Goal: Transaction & Acquisition: Book appointment/travel/reservation

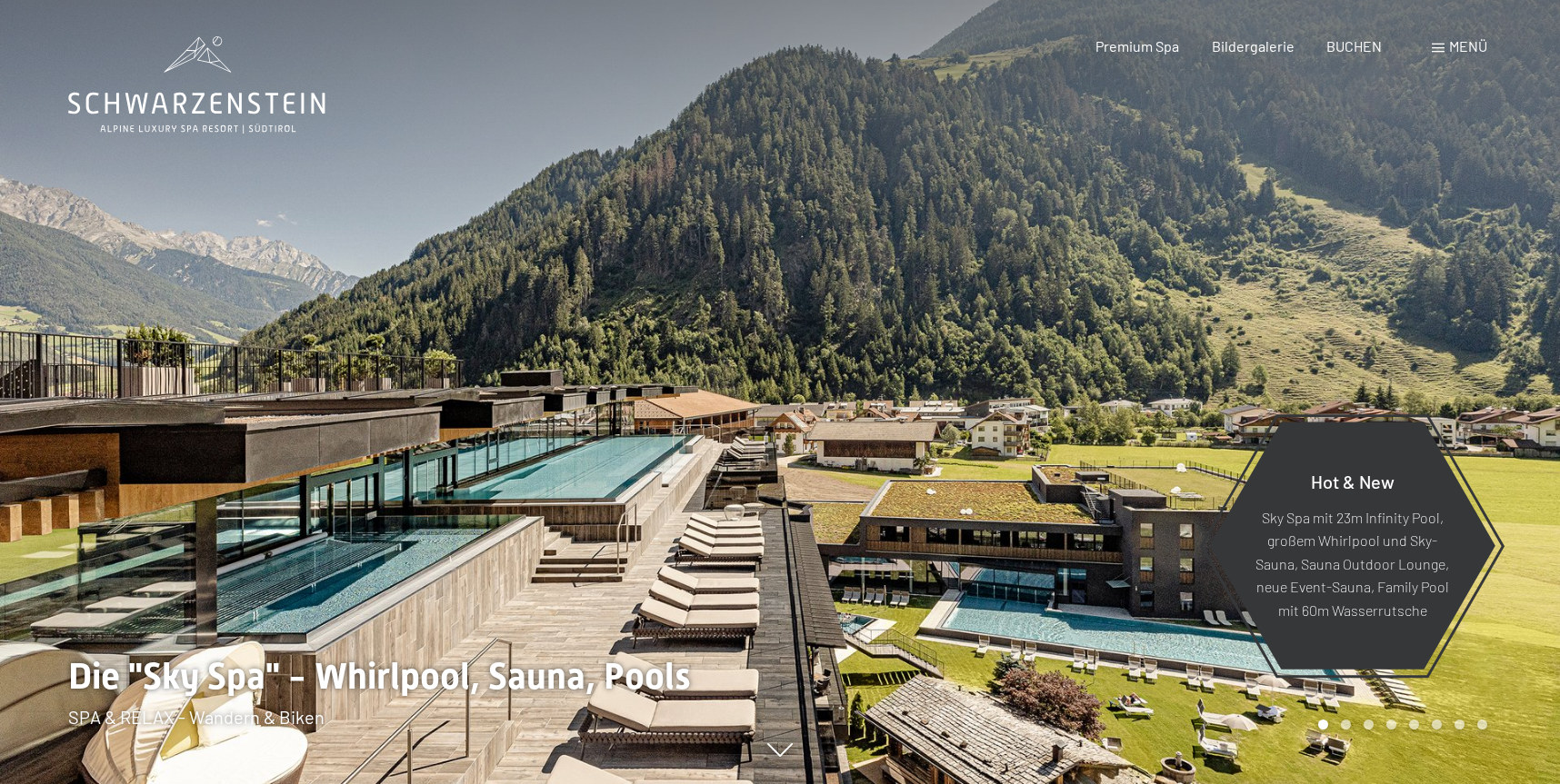
click at [1445, 52] on div "Menü" at bounding box center [1458, 46] width 55 height 20
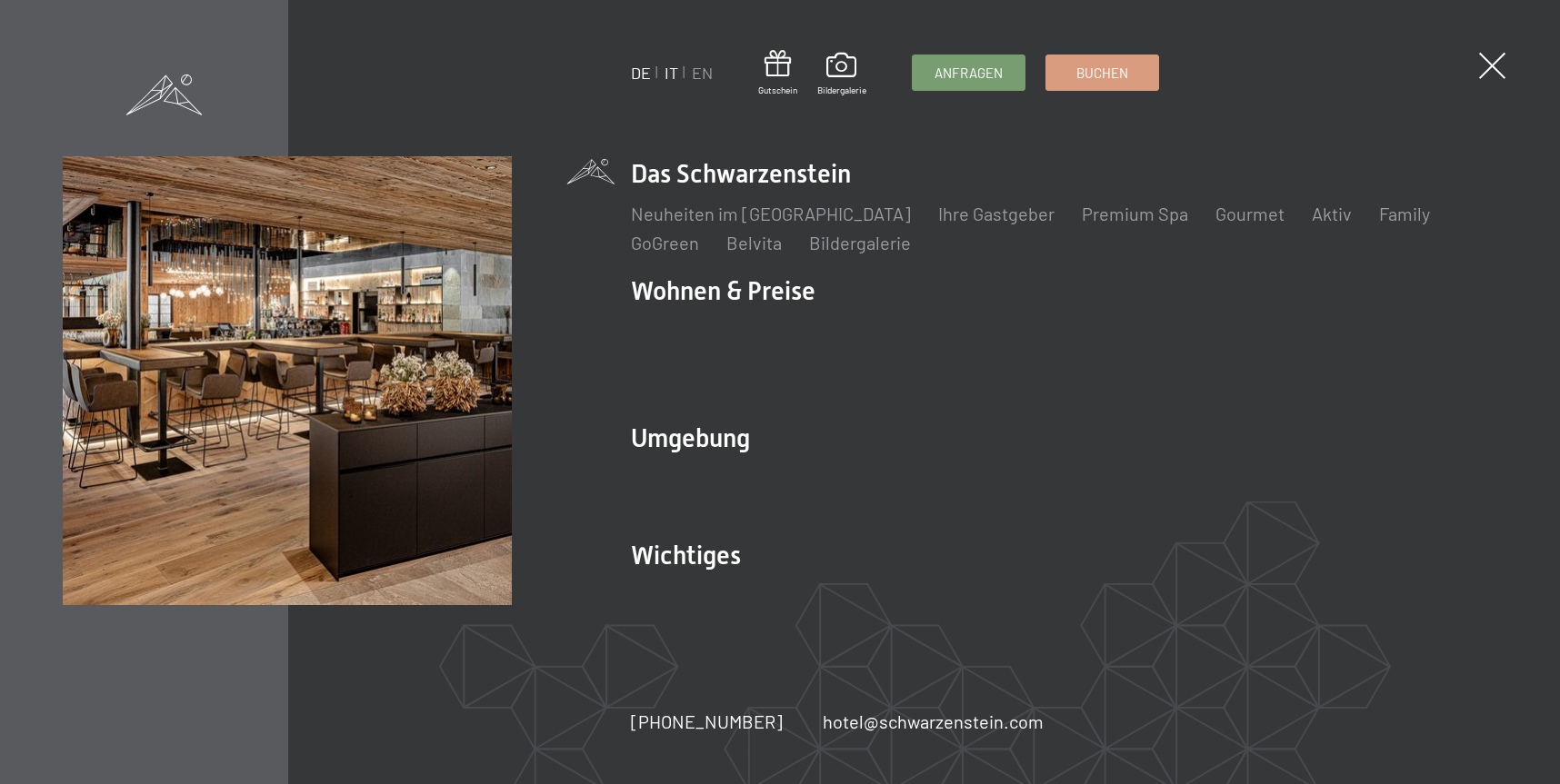
click at [671, 77] on link "IT" at bounding box center [671, 72] width 13 height 20
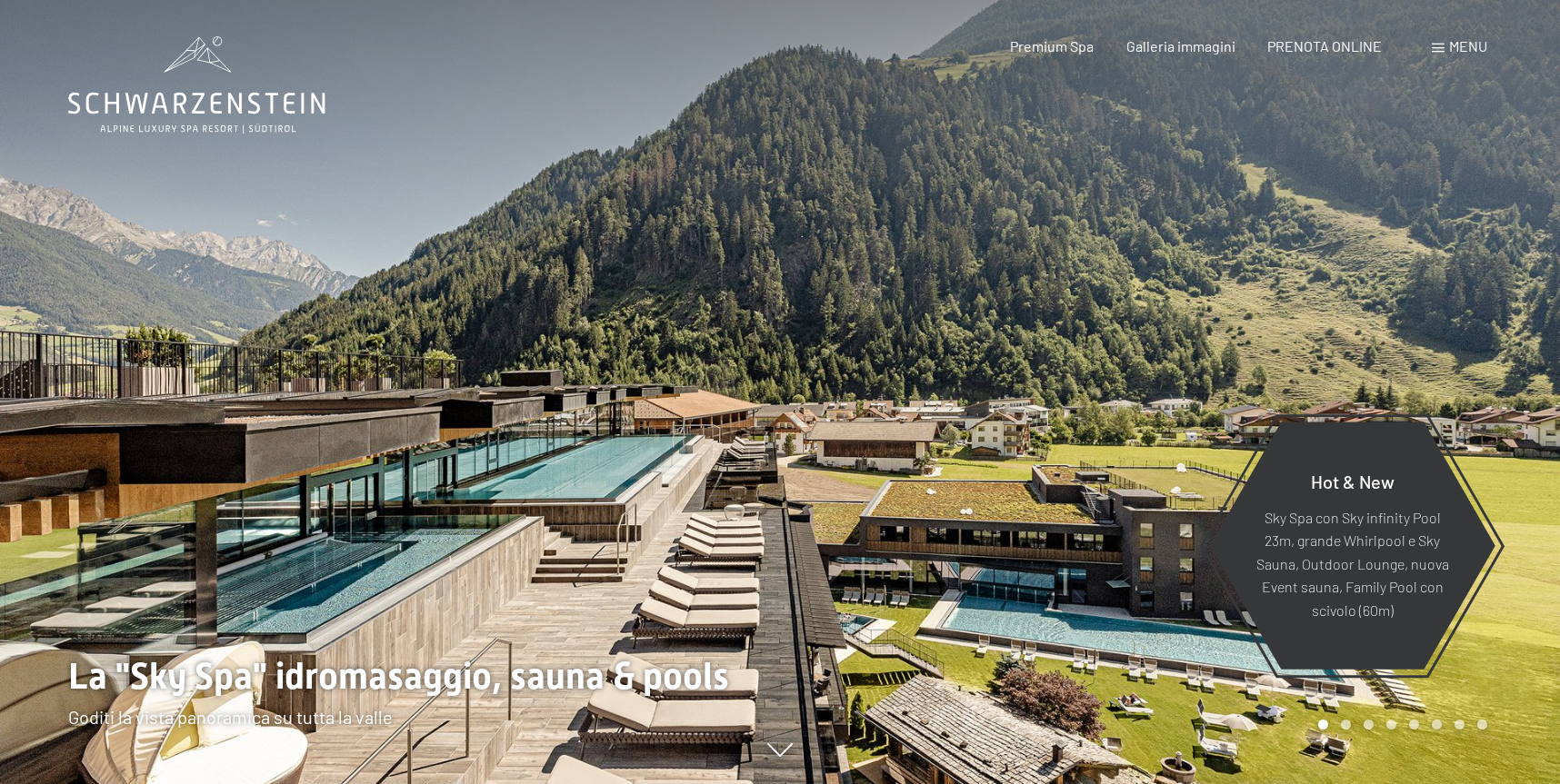
click at [1442, 55] on div "Menu" at bounding box center [1458, 46] width 55 height 20
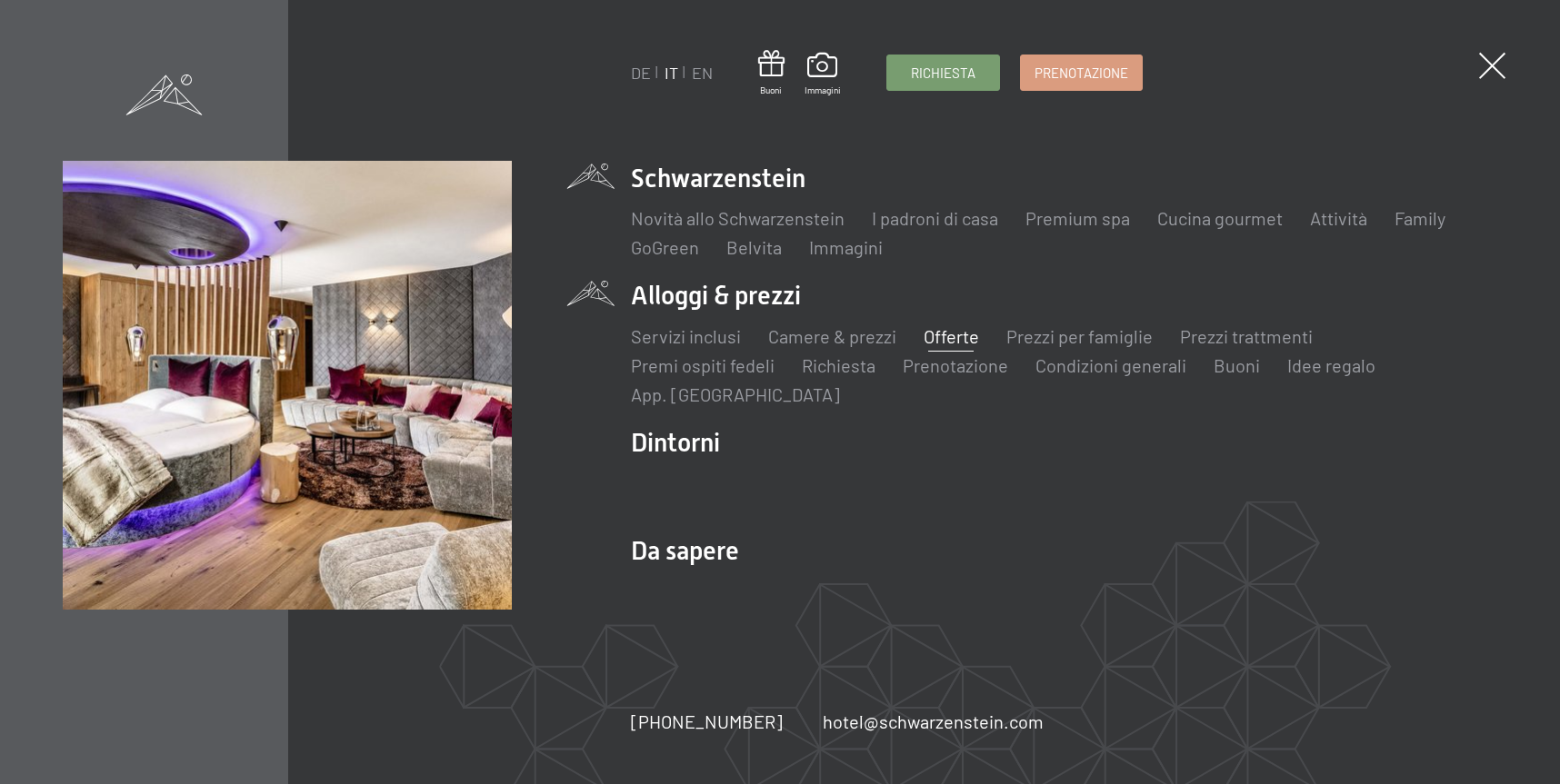
click at [959, 339] on link "Offerte" at bounding box center [951, 336] width 55 height 22
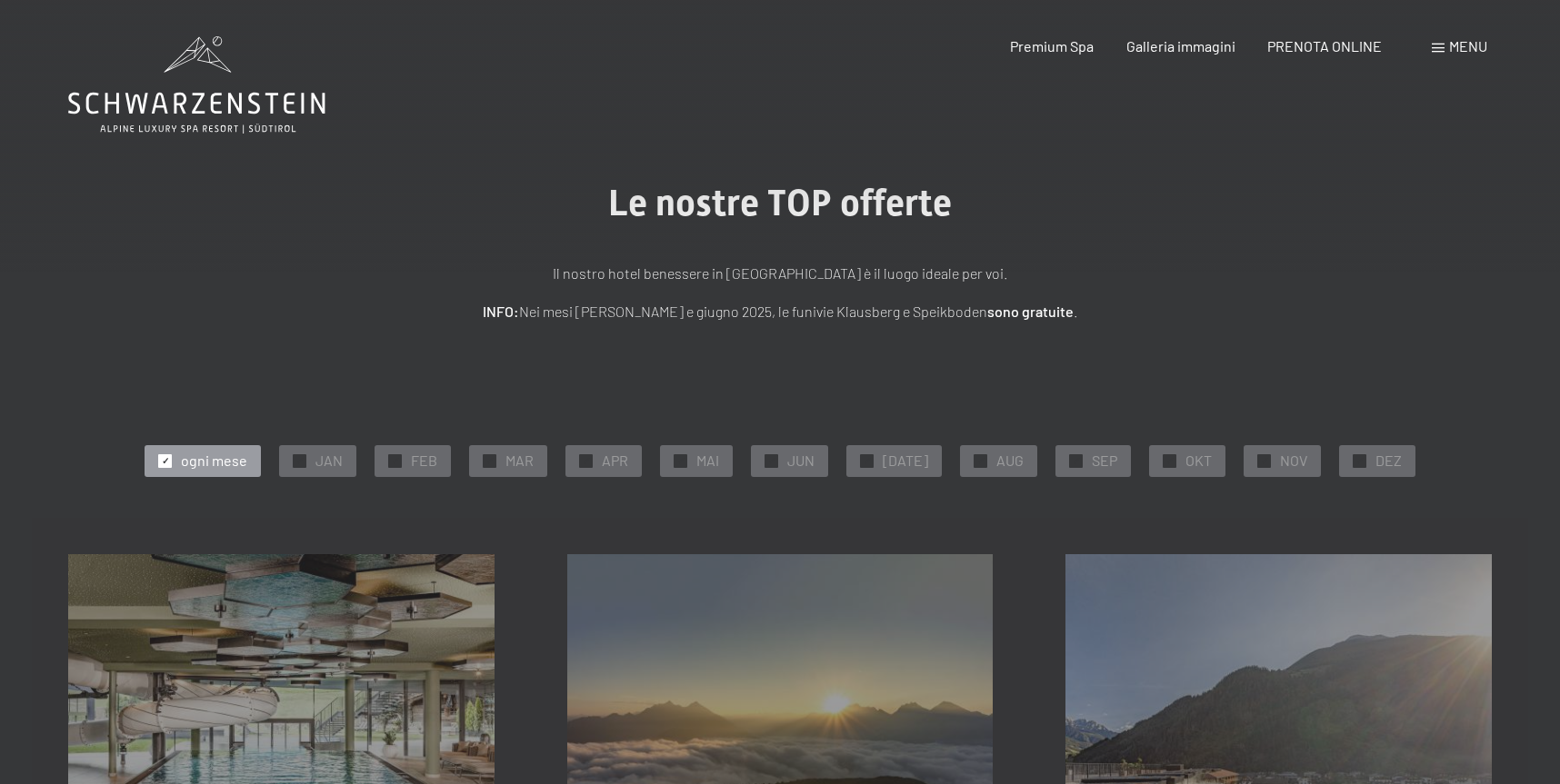
drag, startPoint x: 1183, startPoint y: 462, endPoint x: 1217, endPoint y: 463, distance: 34.0
click at [1185, 462] on span "OKT" at bounding box center [1198, 460] width 26 height 20
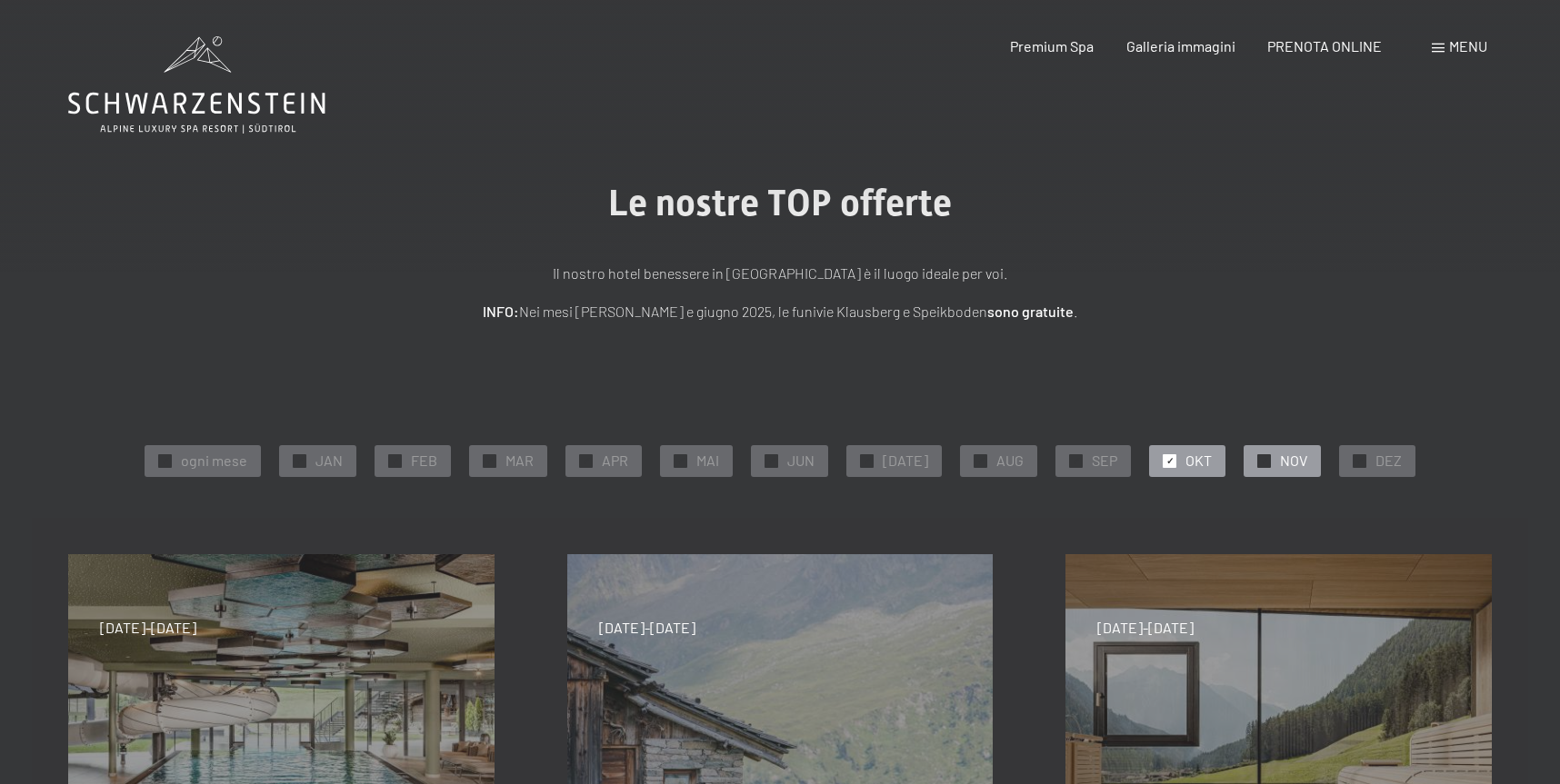
click at [1261, 463] on span "✓" at bounding box center [1265, 461] width 8 height 13
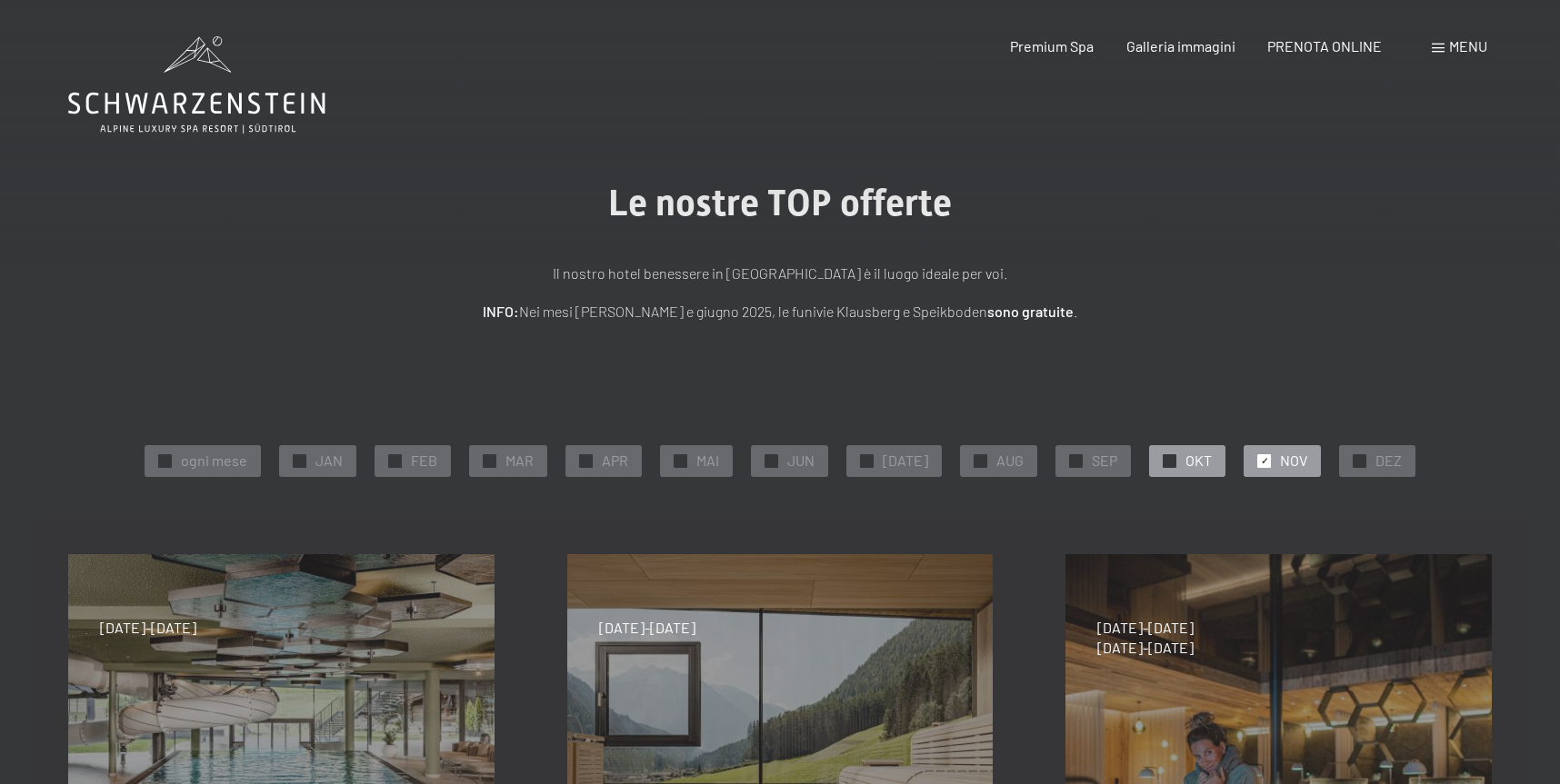
click at [1166, 453] on div "✓ OKT" at bounding box center [1187, 461] width 76 height 31
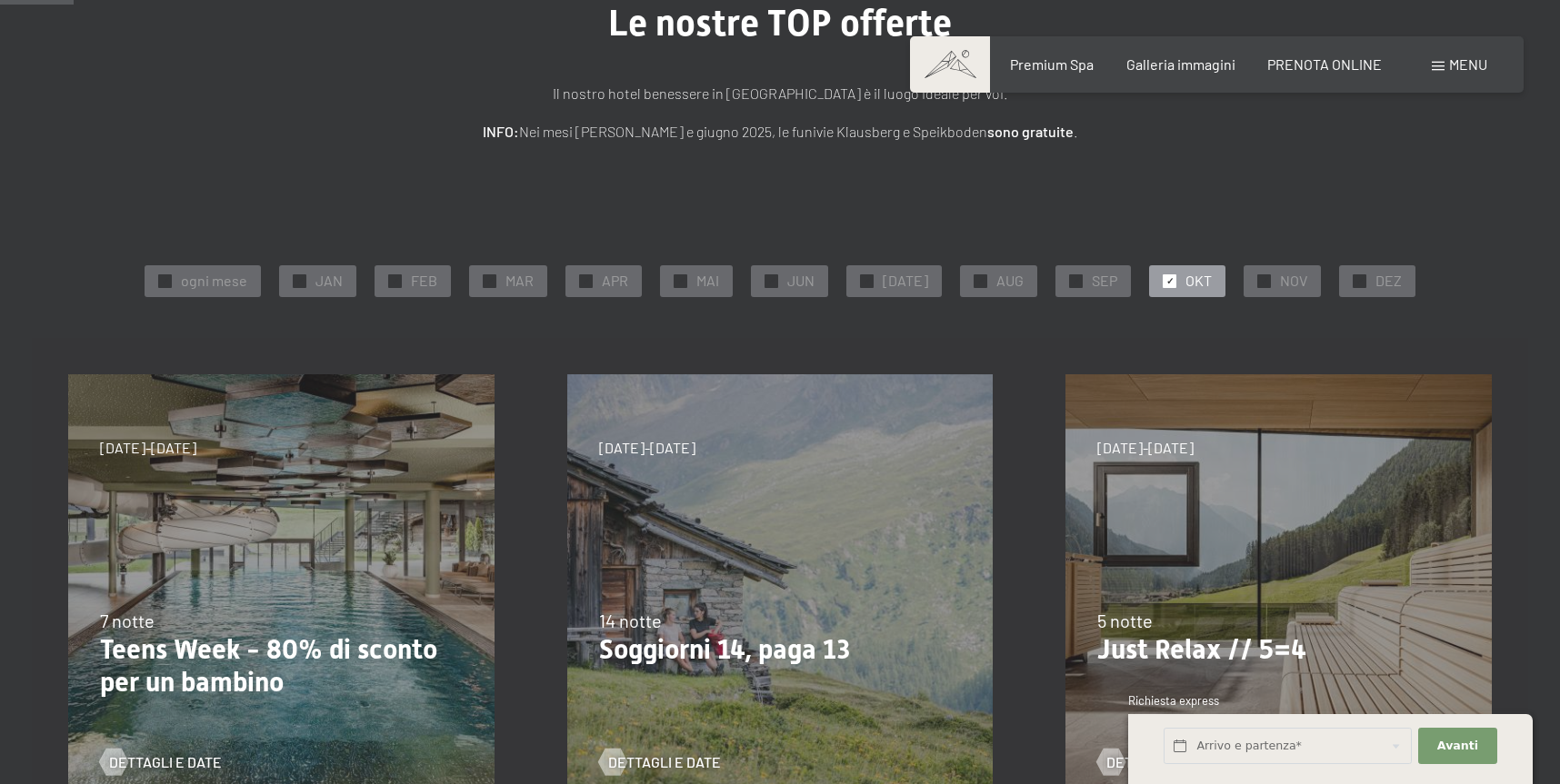
scroll to position [84, 0]
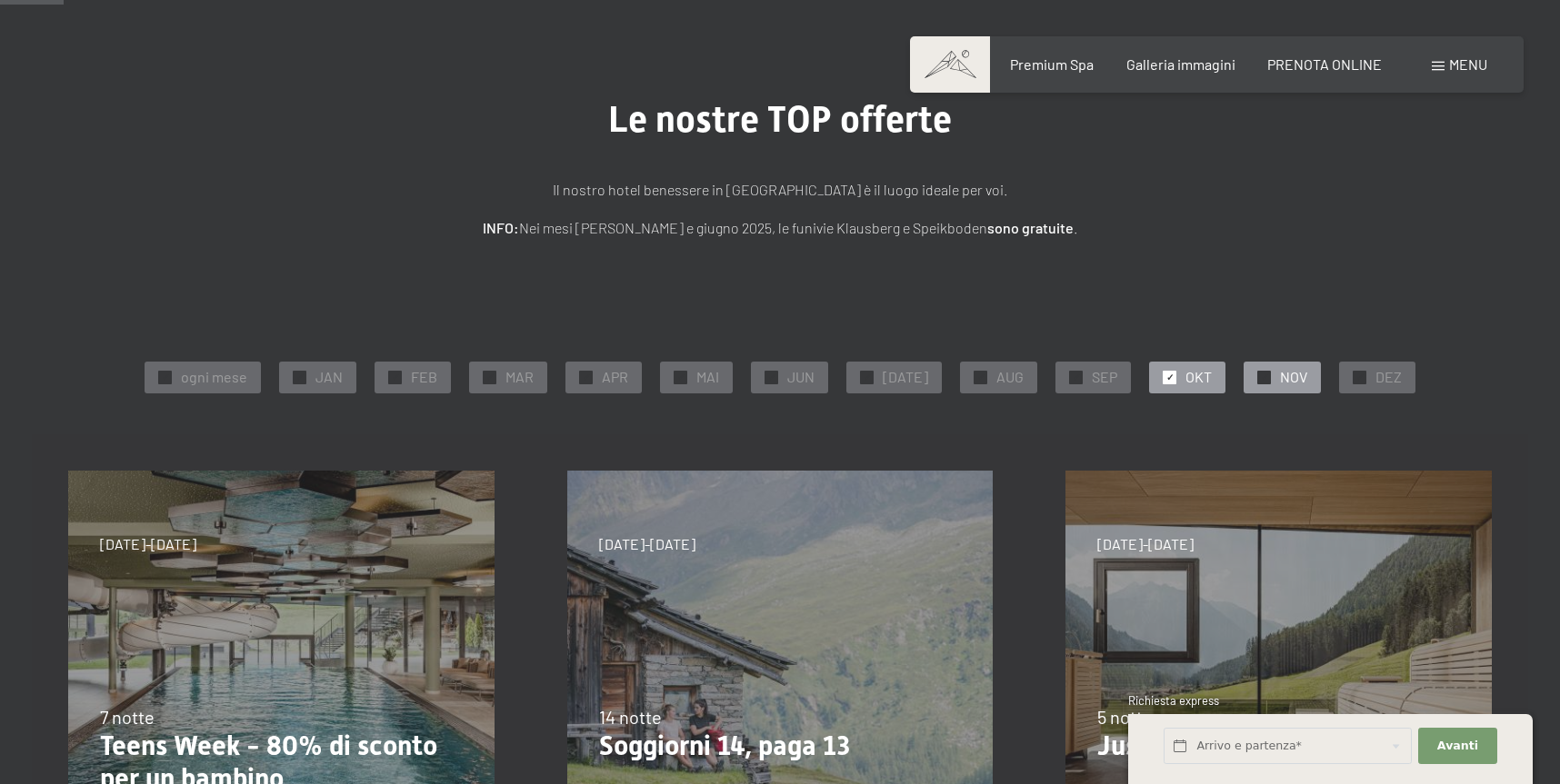
click at [1258, 368] on div "✓ NOV" at bounding box center [1282, 377] width 77 height 31
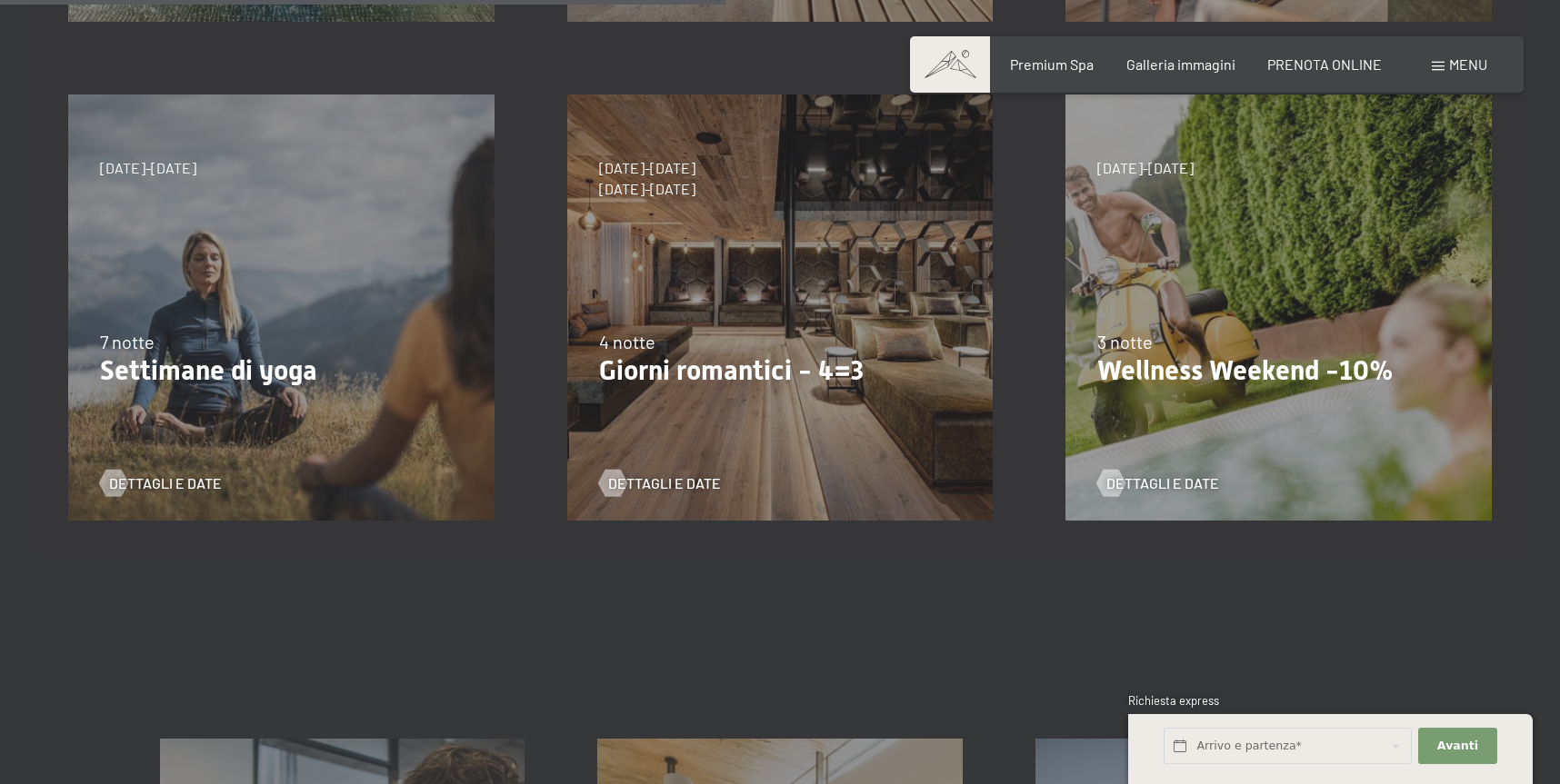
scroll to position [970, 0]
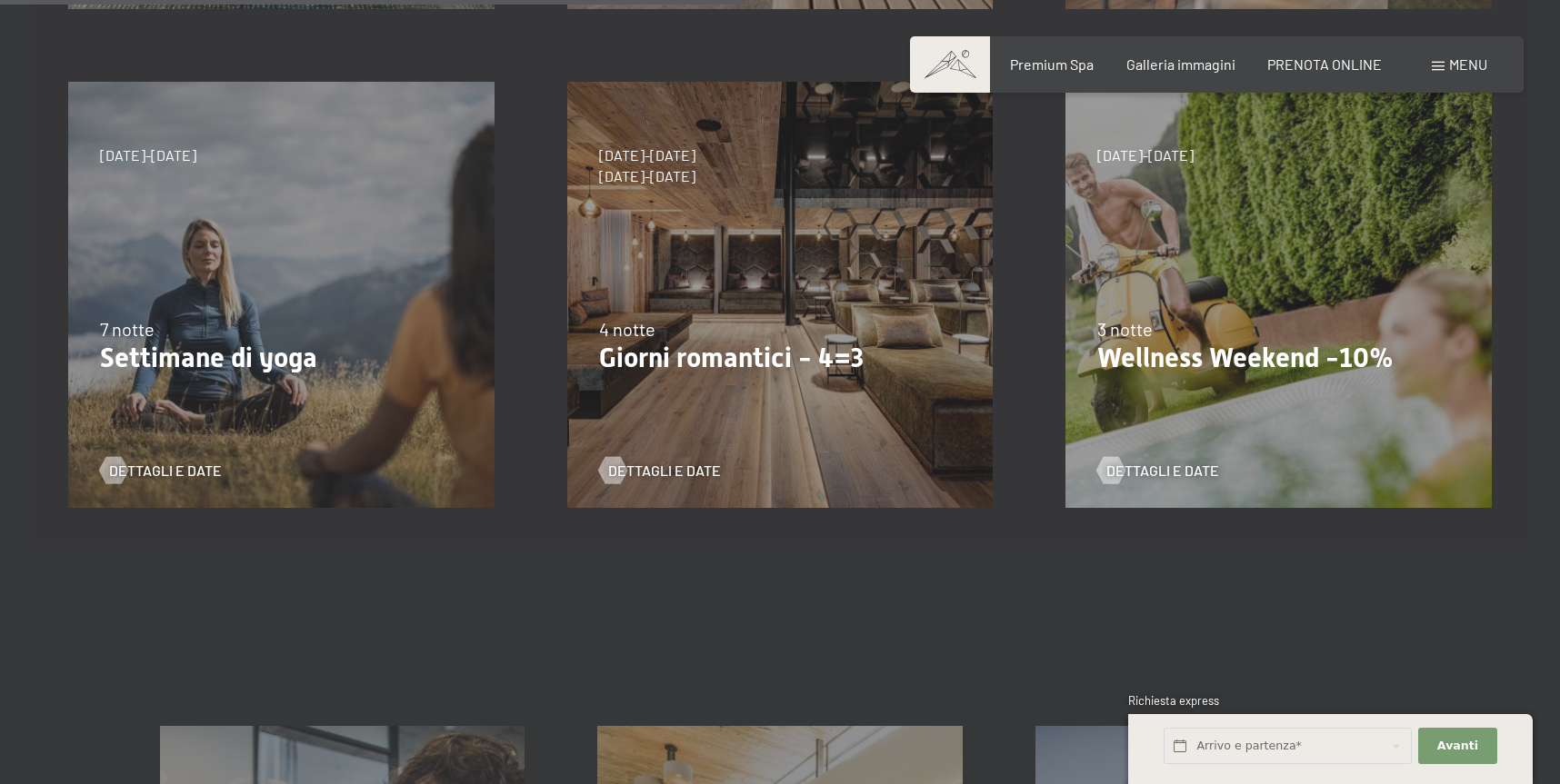
click at [796, 306] on div "9/11/2025-5/12/2025 8/12/2025-19/12/2025 11/1/2026-23/1/2026 8/3/2026-27/3/2026…" at bounding box center [780, 294] width 499 height 499
click at [665, 463] on span "Dettagli e Date" at bounding box center [683, 470] width 113 height 20
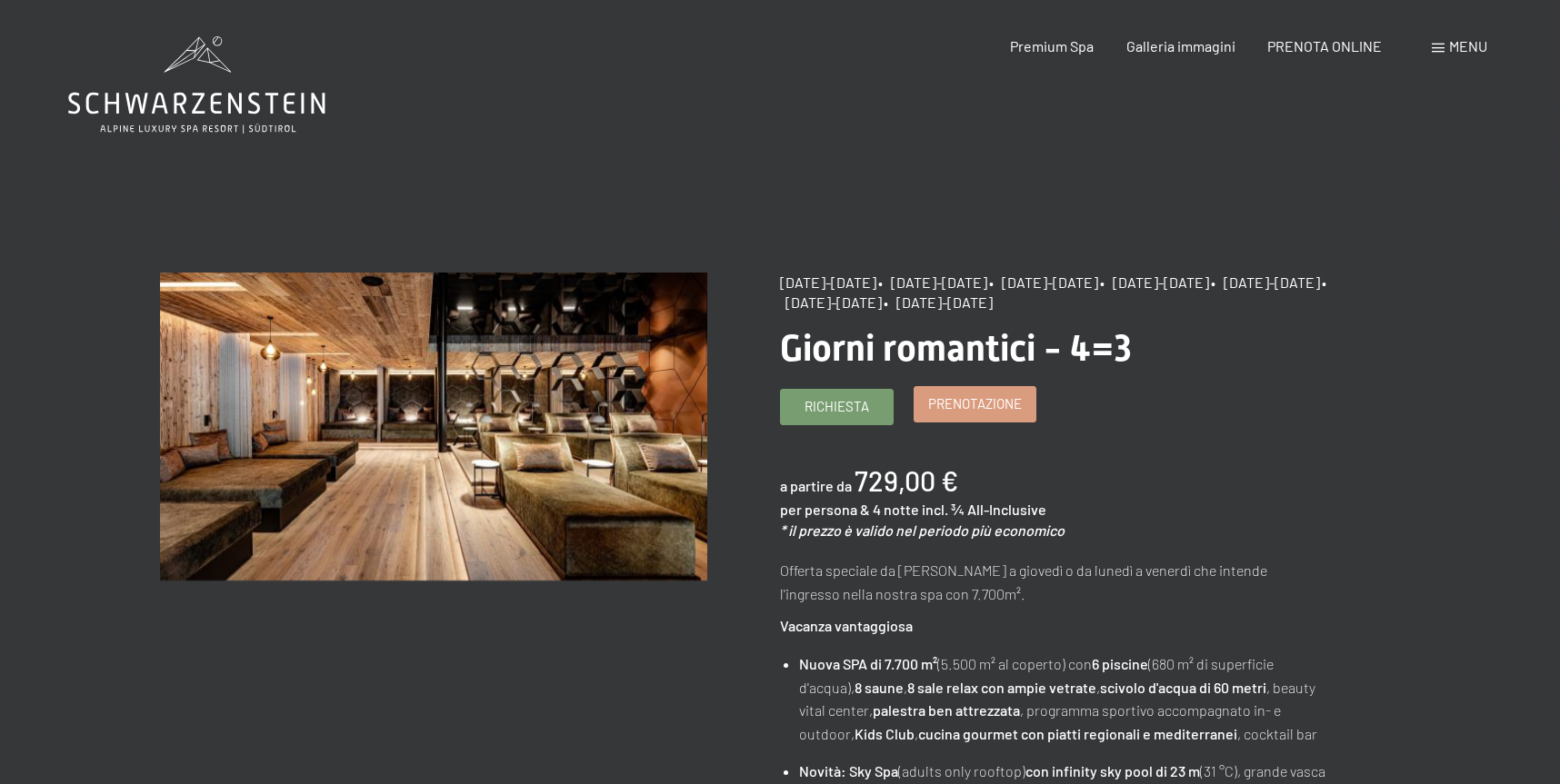
click at [999, 408] on span "Prenotazione" at bounding box center [975, 403] width 94 height 19
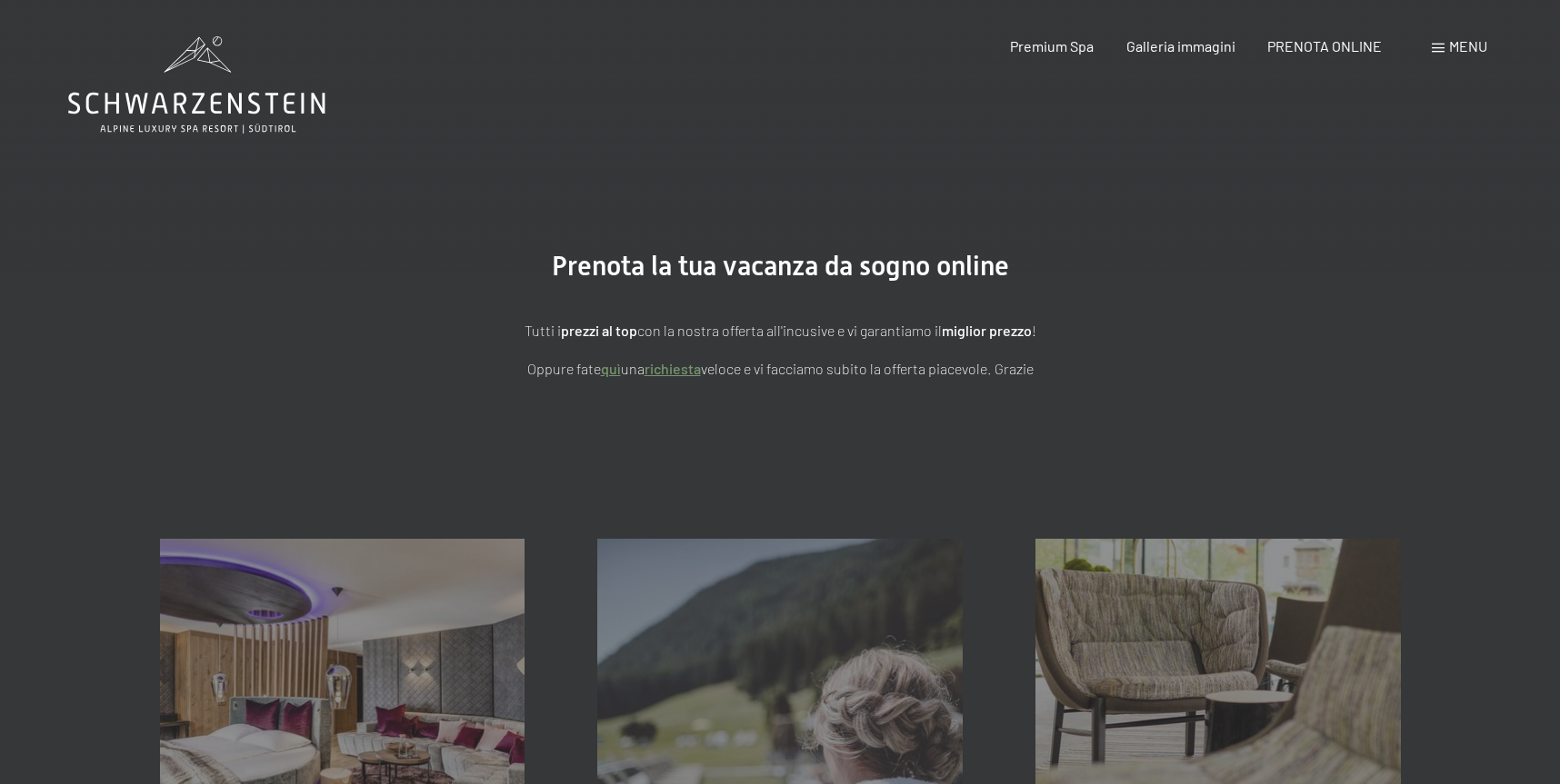
scroll to position [98, 0]
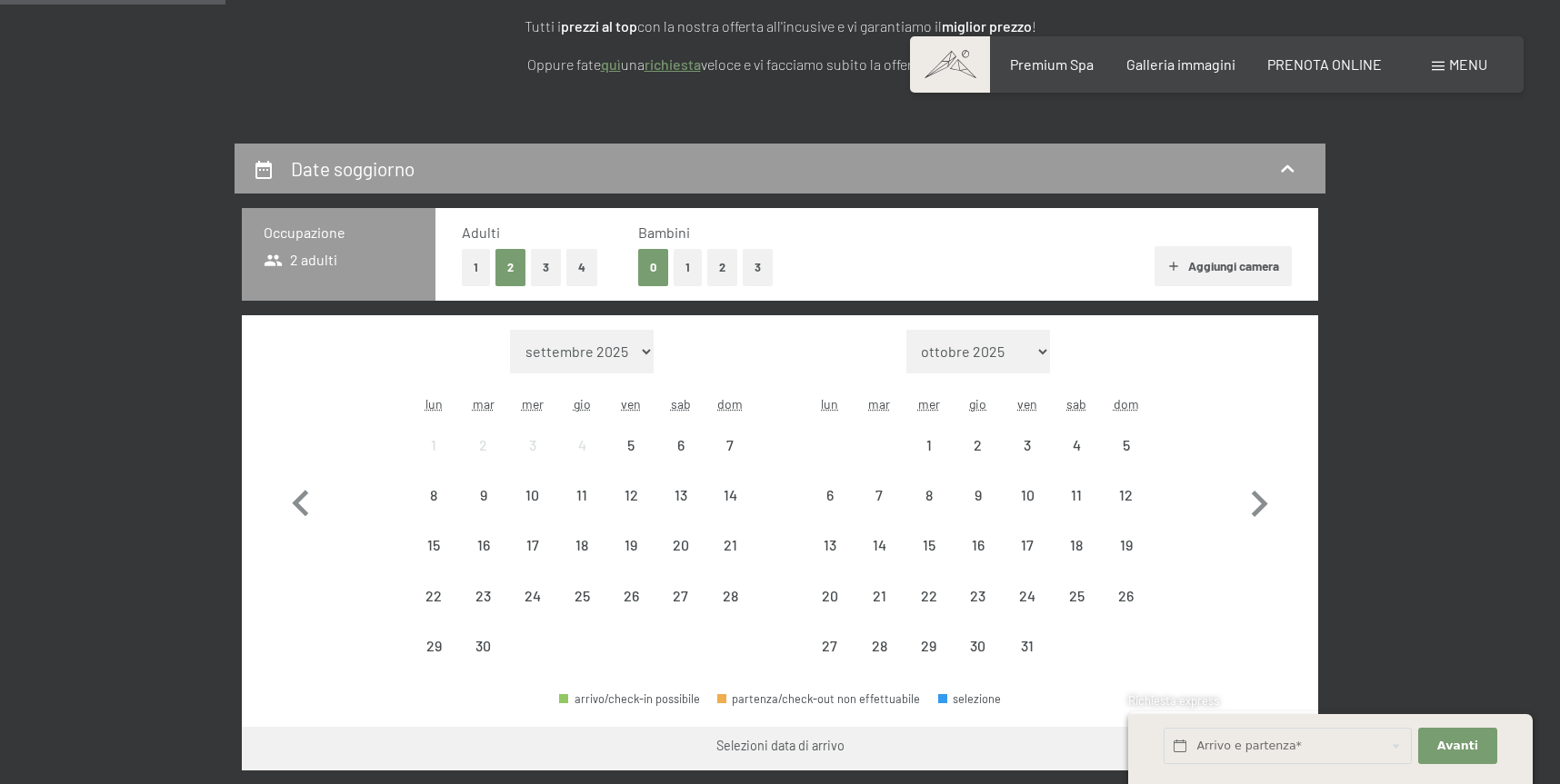
select select "[DATE]"
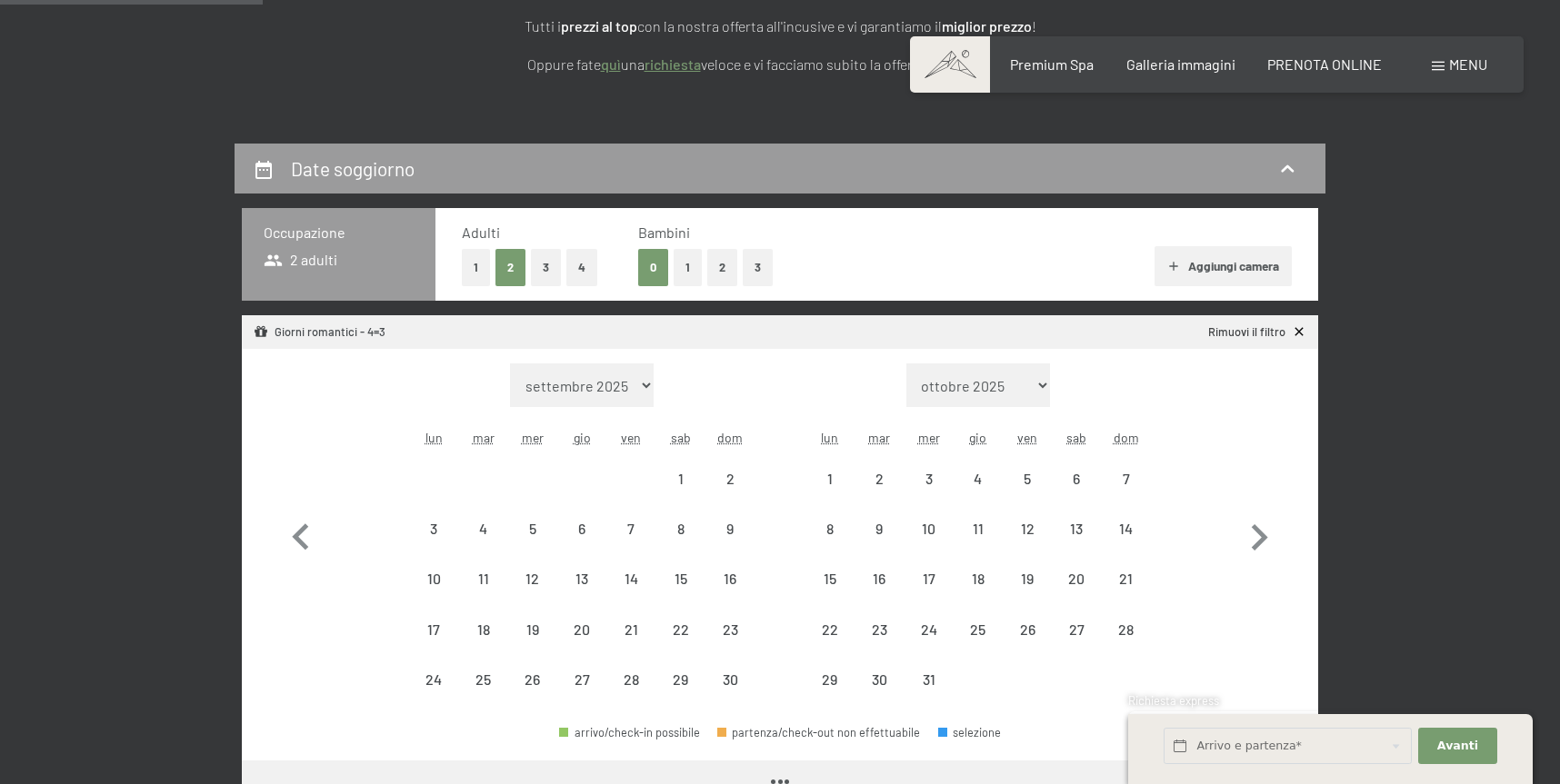
scroll to position [321, 0]
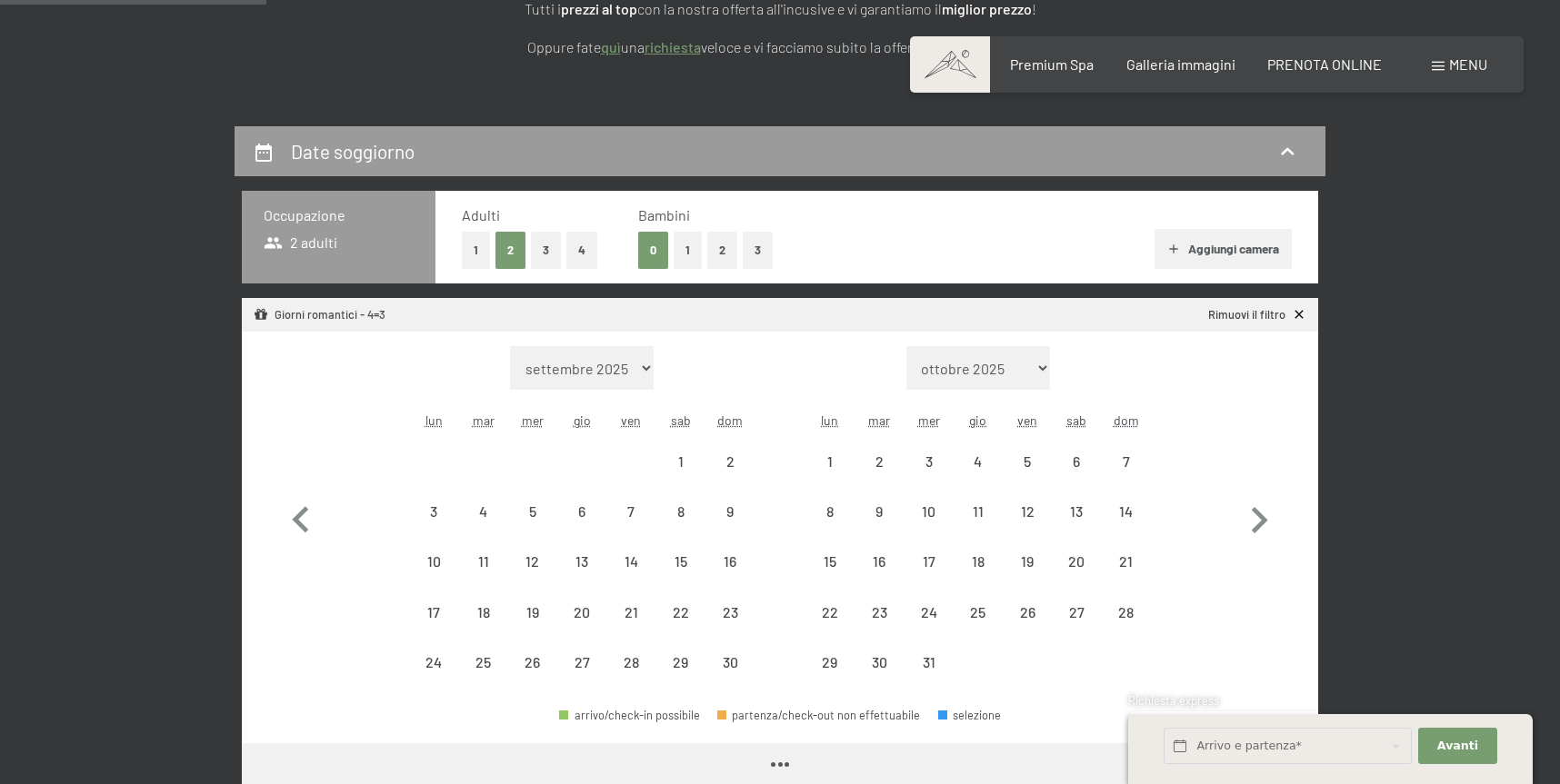
select select "[DATE]"
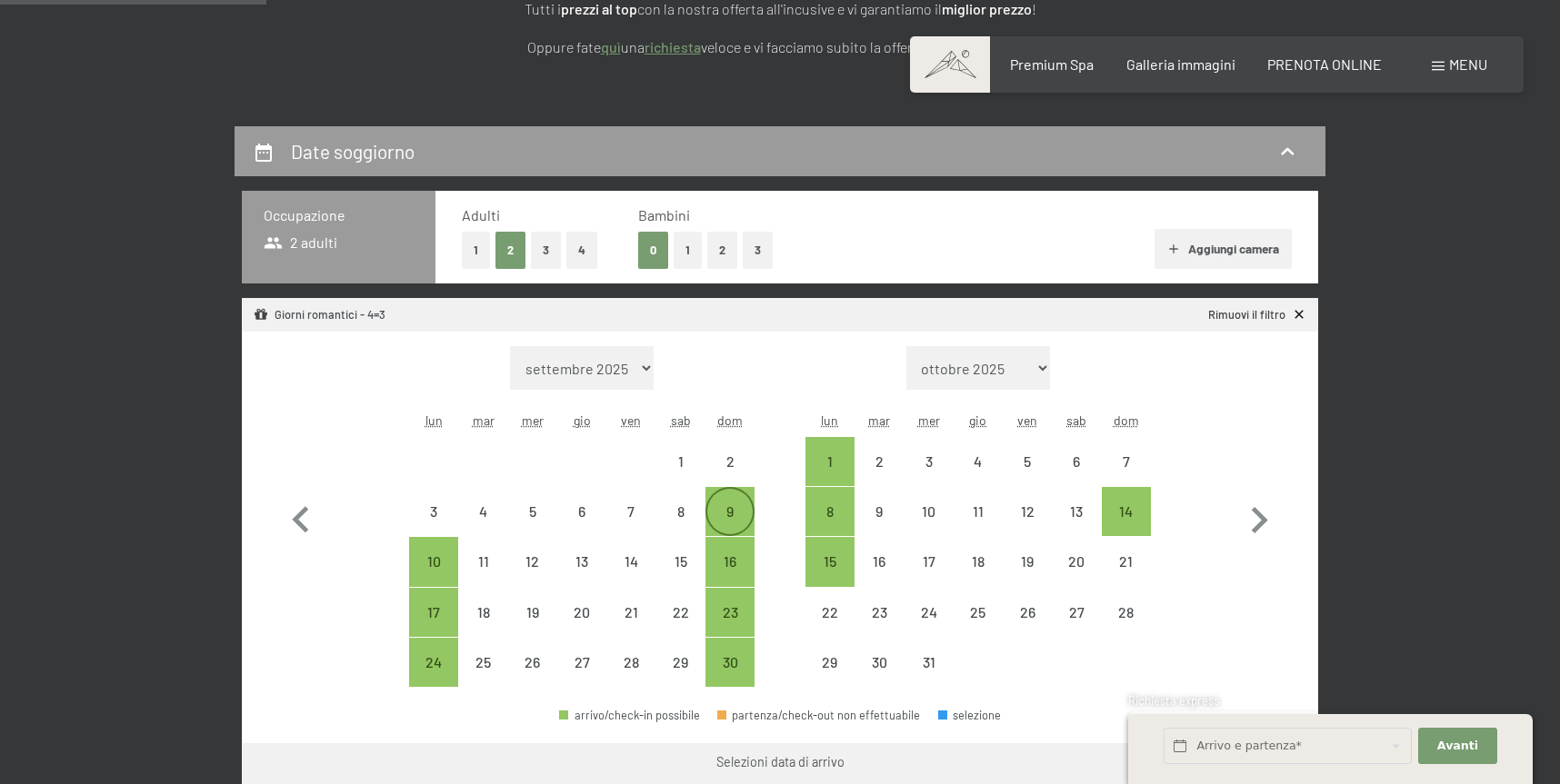
click at [743, 520] on div "9" at bounding box center [730, 526] width 45 height 45
select select "[DATE]"
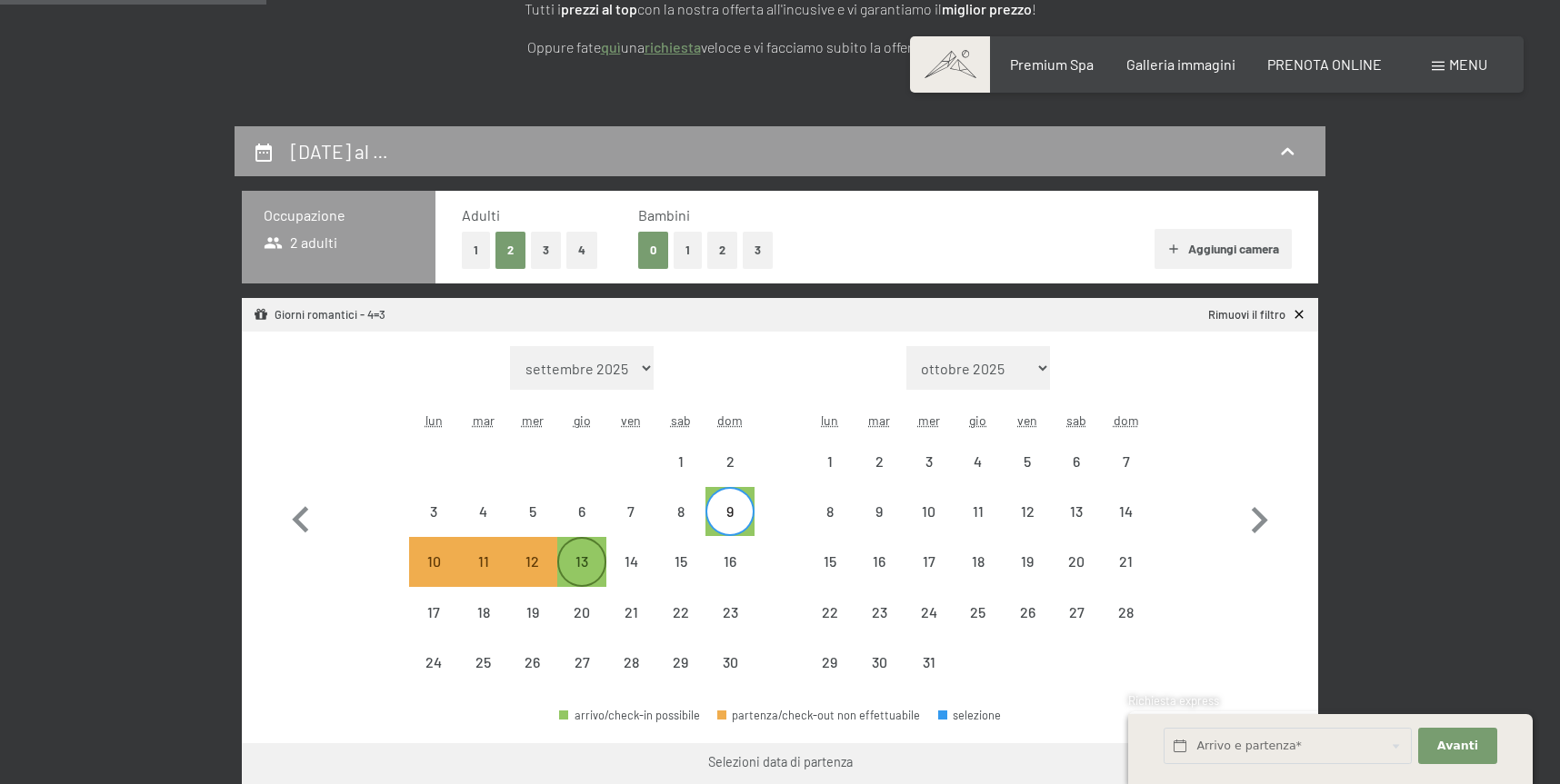
click at [580, 567] on div "13" at bounding box center [581, 577] width 45 height 45
select select "[DATE]"
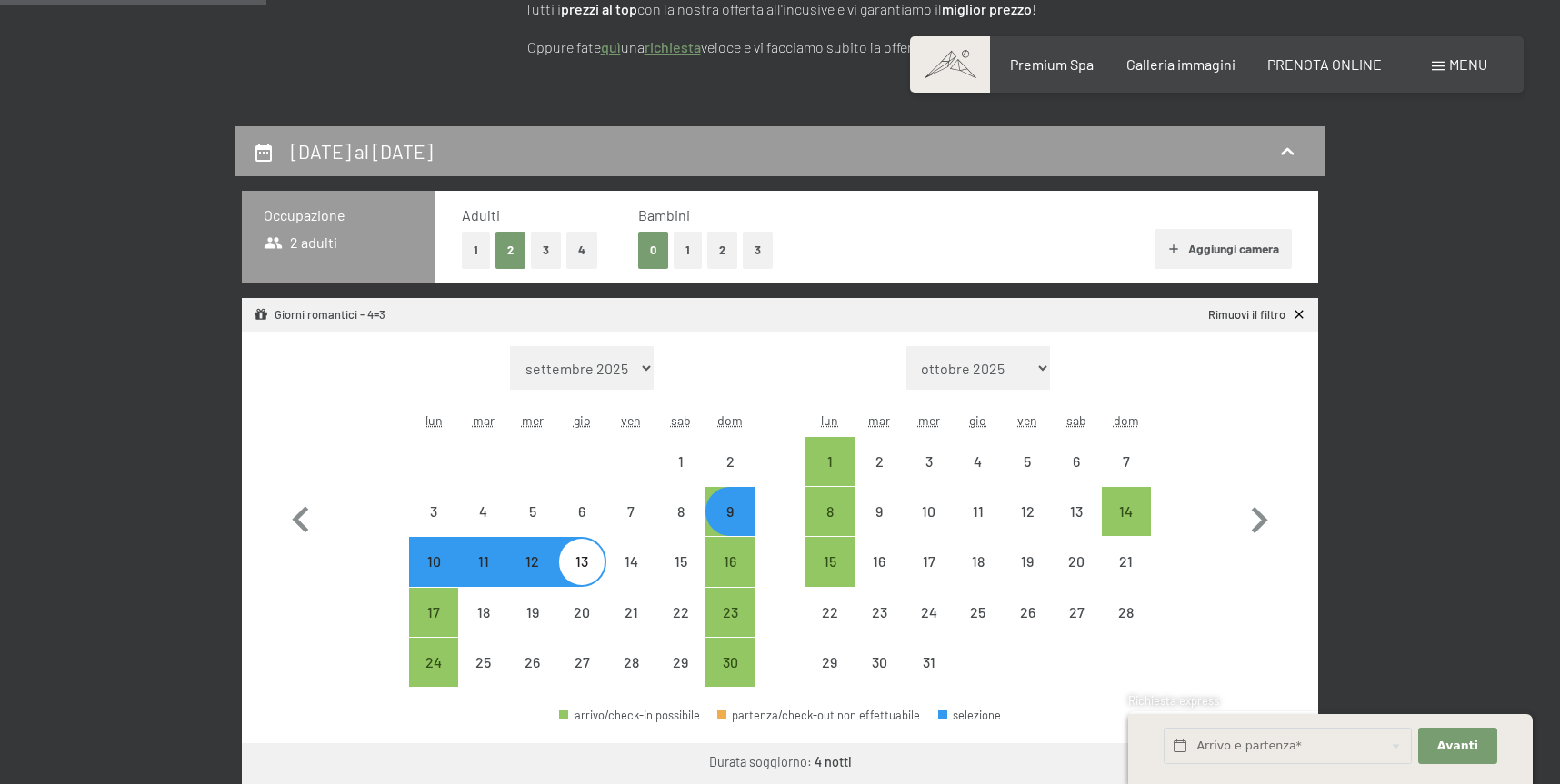
select select "[DATE]"
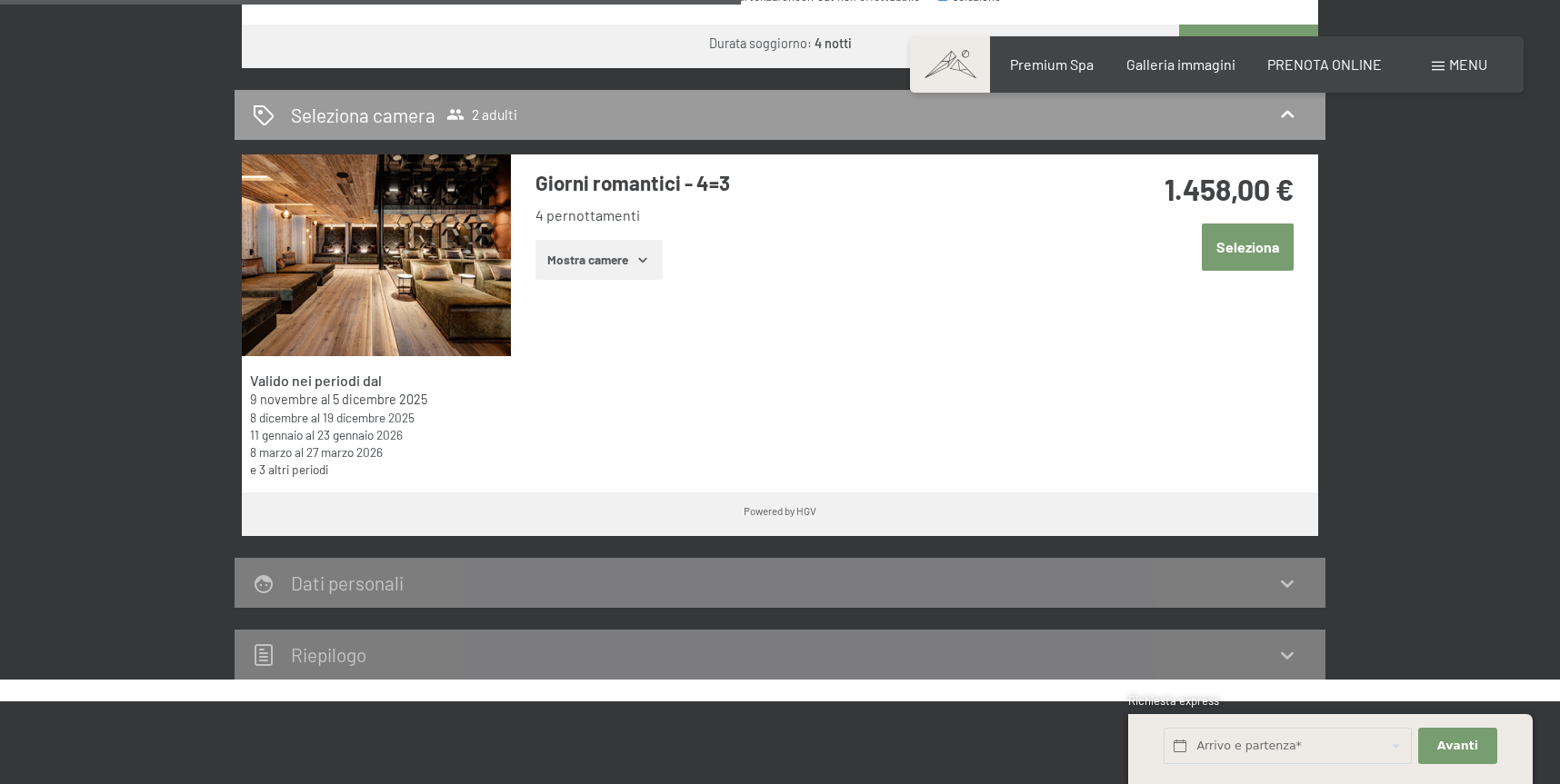
scroll to position [1033, 0]
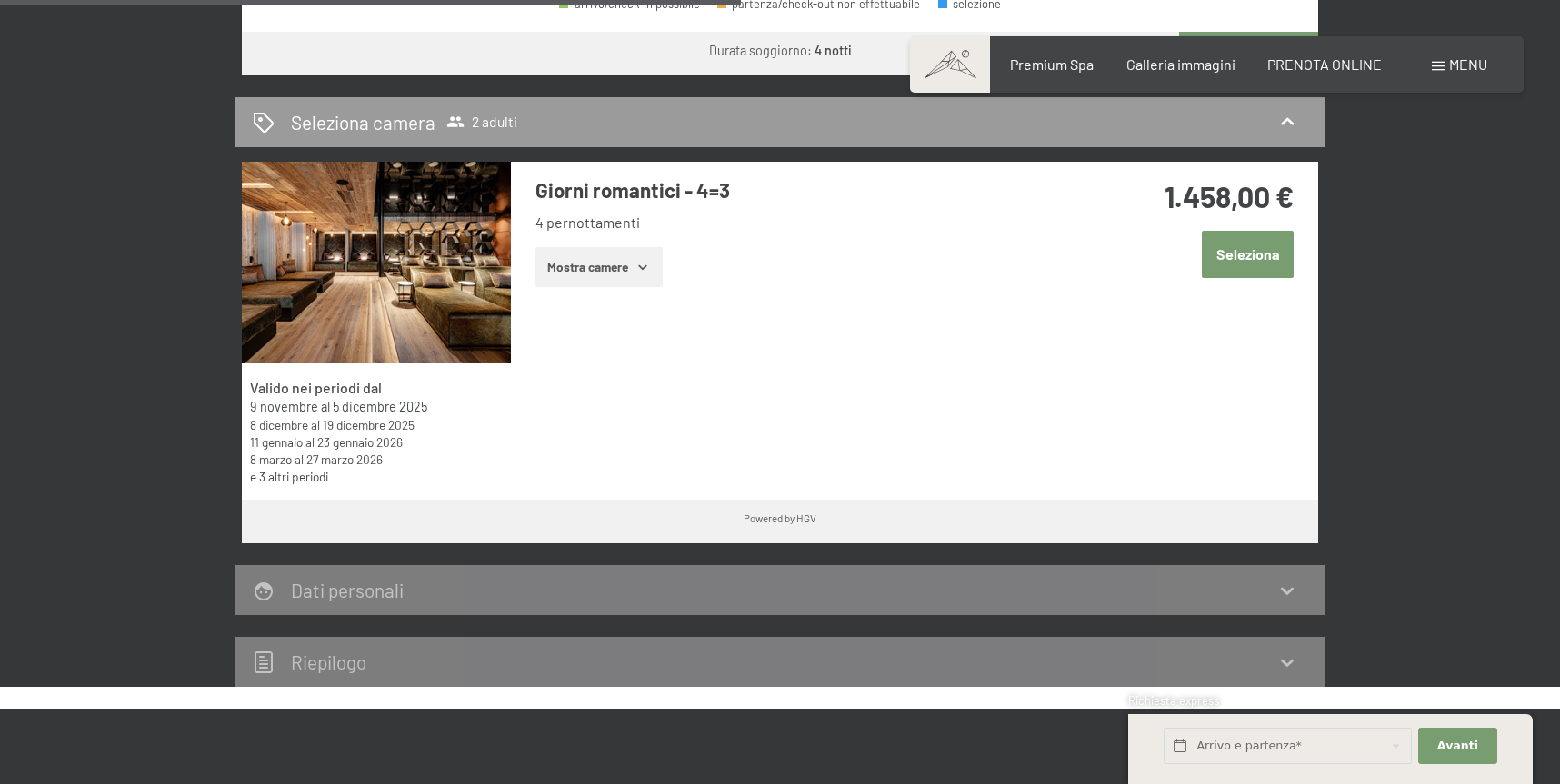
click at [623, 262] on button "Mostra camere" at bounding box center [598, 267] width 127 height 40
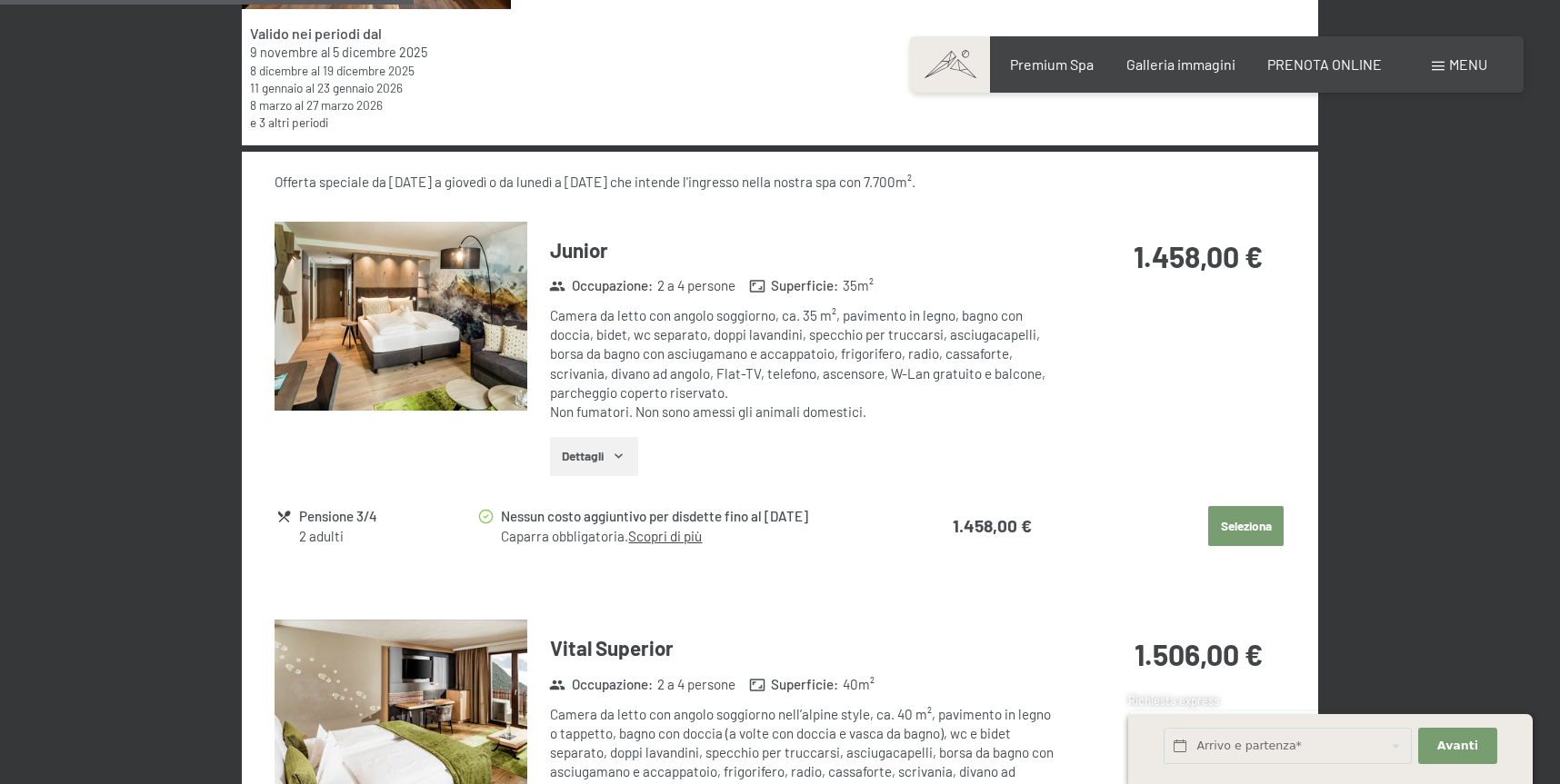
scroll to position [1376, 0]
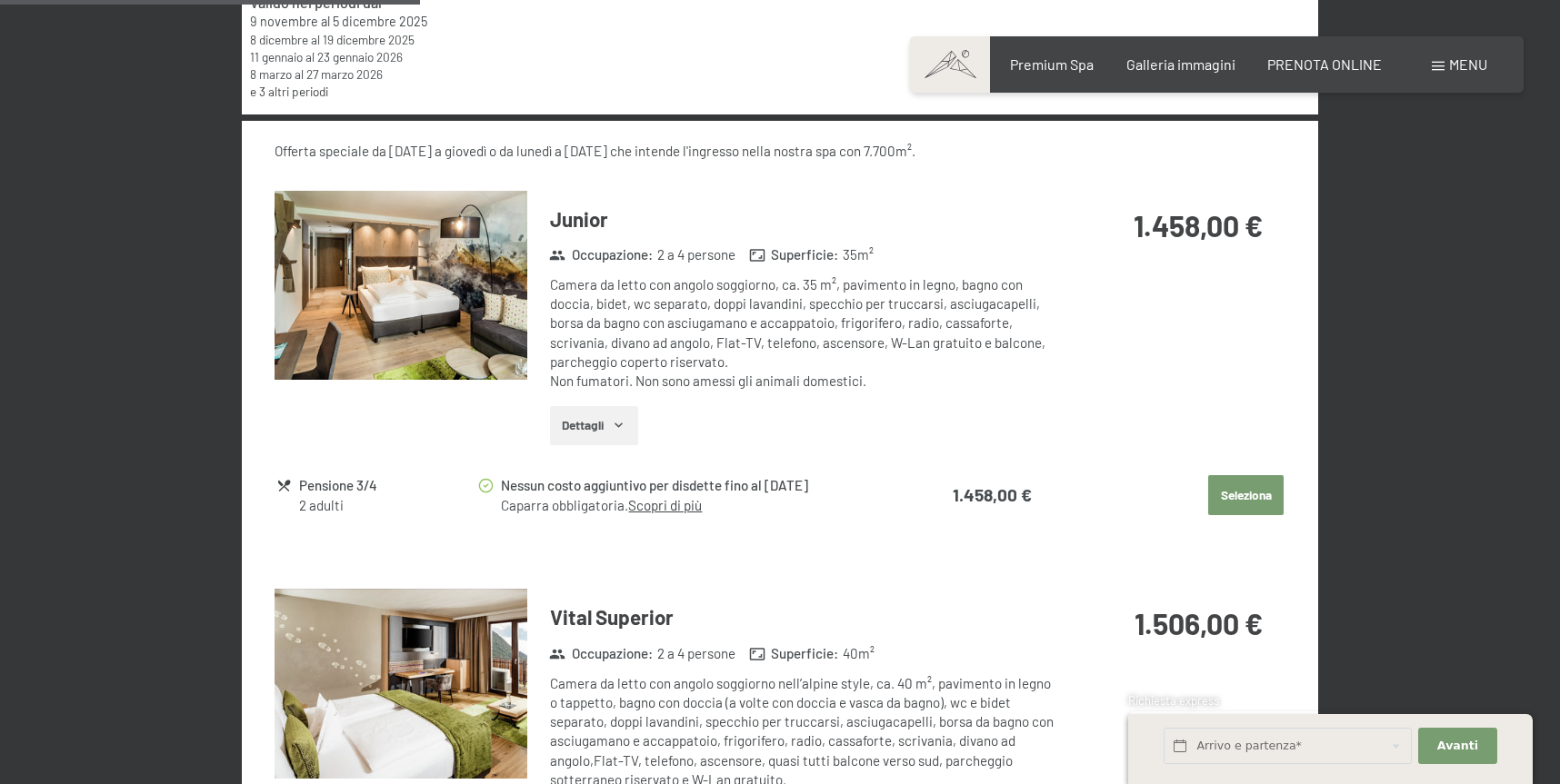
drag, startPoint x: 1236, startPoint y: 494, endPoint x: 1240, endPoint y: 503, distance: 9.8
click at [1236, 494] on button "Seleziona" at bounding box center [1246, 495] width 75 height 40
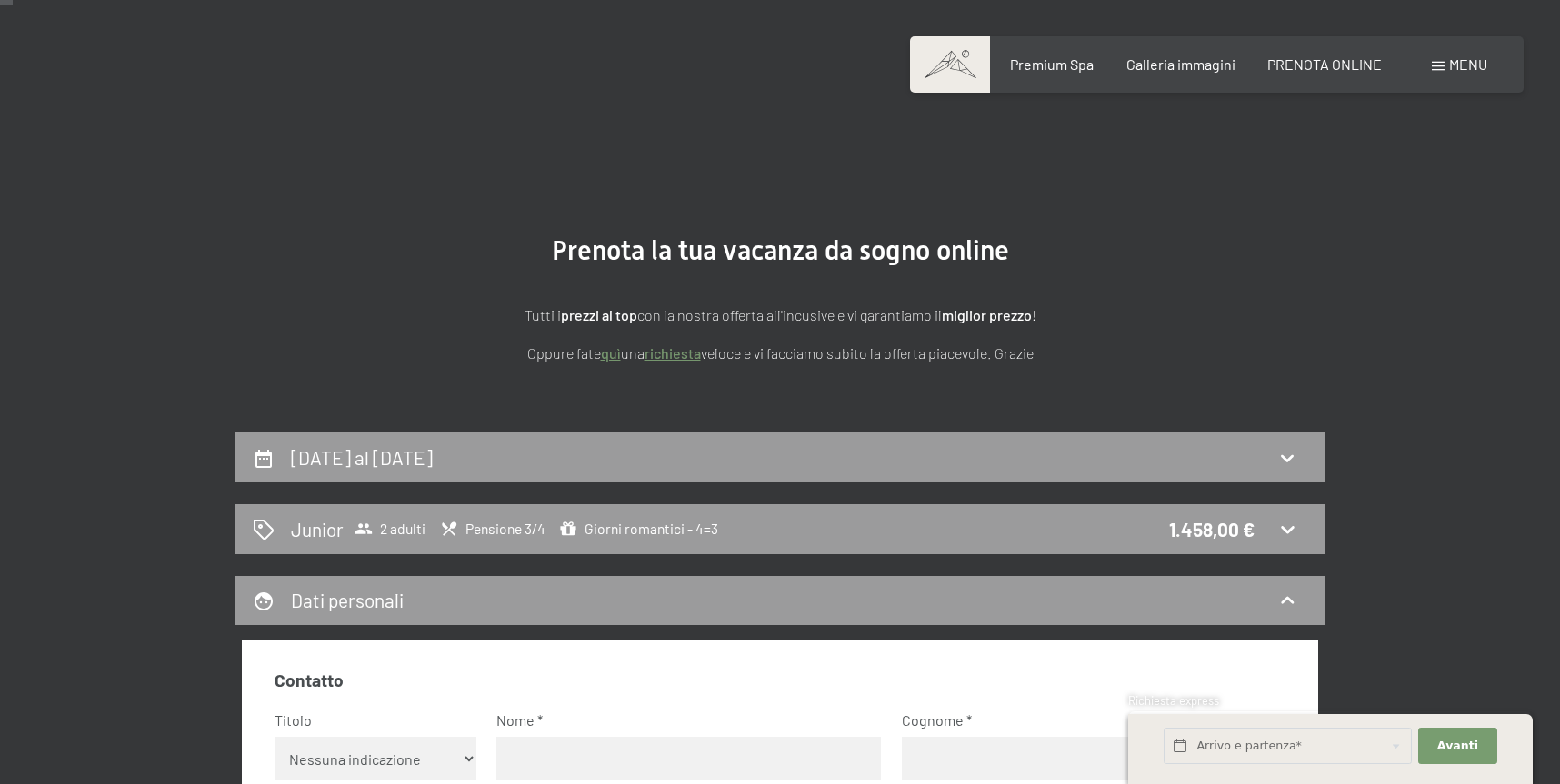
scroll to position [0, 0]
